Goal: Navigation & Orientation: Find specific page/section

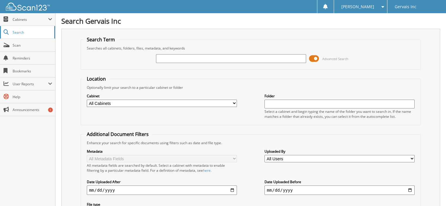
click at [19, 37] on link "Search" at bounding box center [27, 32] width 55 height 13
click at [30, 19] on span "Cabinets" at bounding box center [30, 19] width 35 height 5
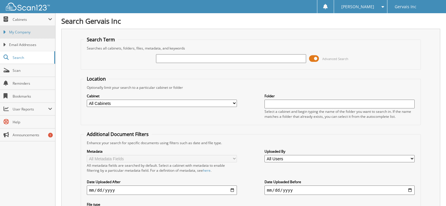
click at [23, 35] on span "My Company" at bounding box center [30, 32] width 43 height 5
click at [23, 34] on span "My Company" at bounding box center [30, 32] width 43 height 5
